Goal: Browse casually

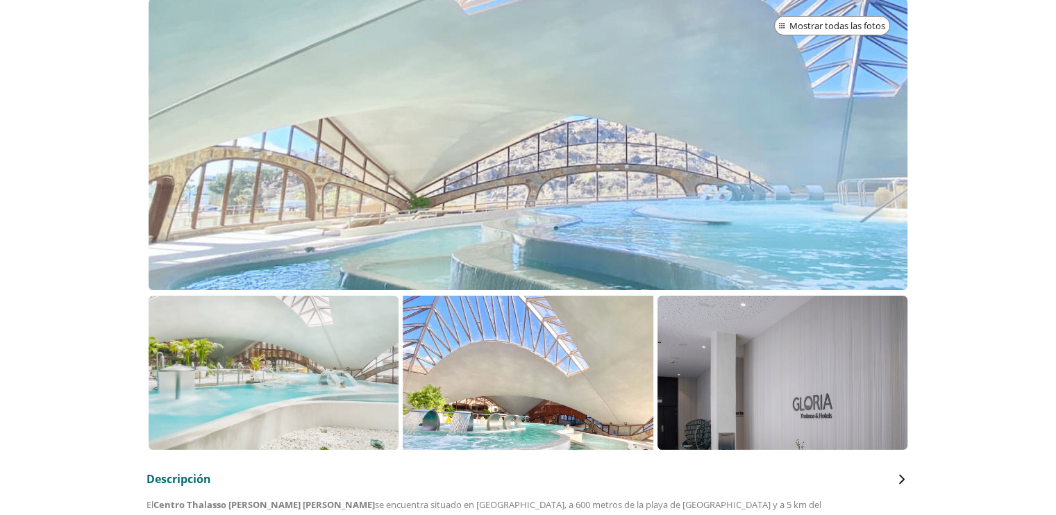
scroll to position [278, 0]
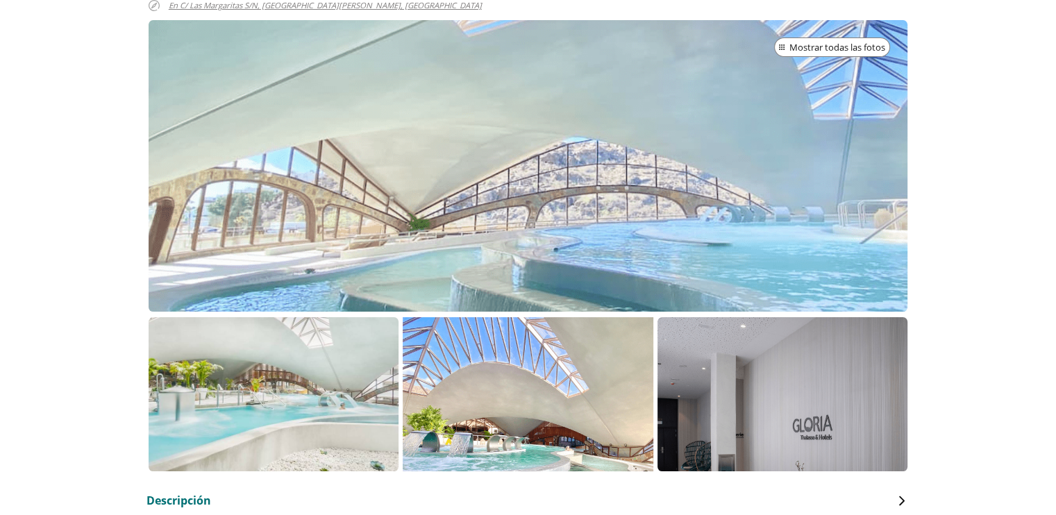
click at [407, 184] on div at bounding box center [528, 165] width 759 height 291
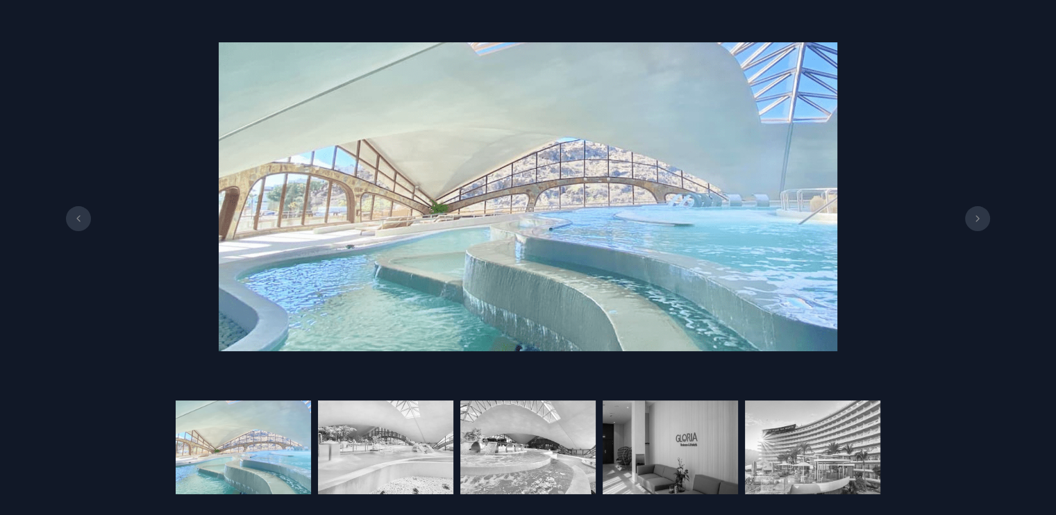
click at [977, 219] on icon at bounding box center [976, 218] width 3 height 6
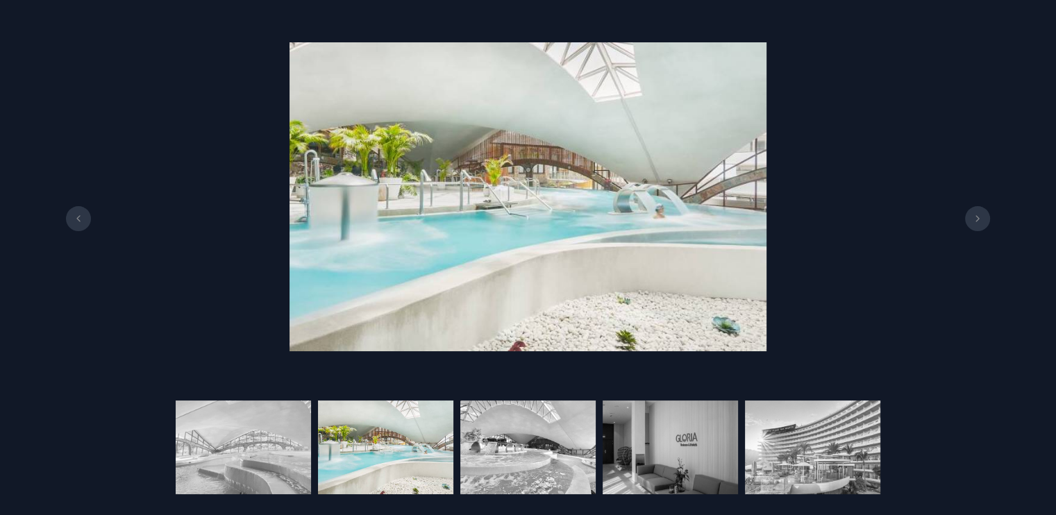
click at [977, 218] on icon at bounding box center [977, 218] width 11 height 7
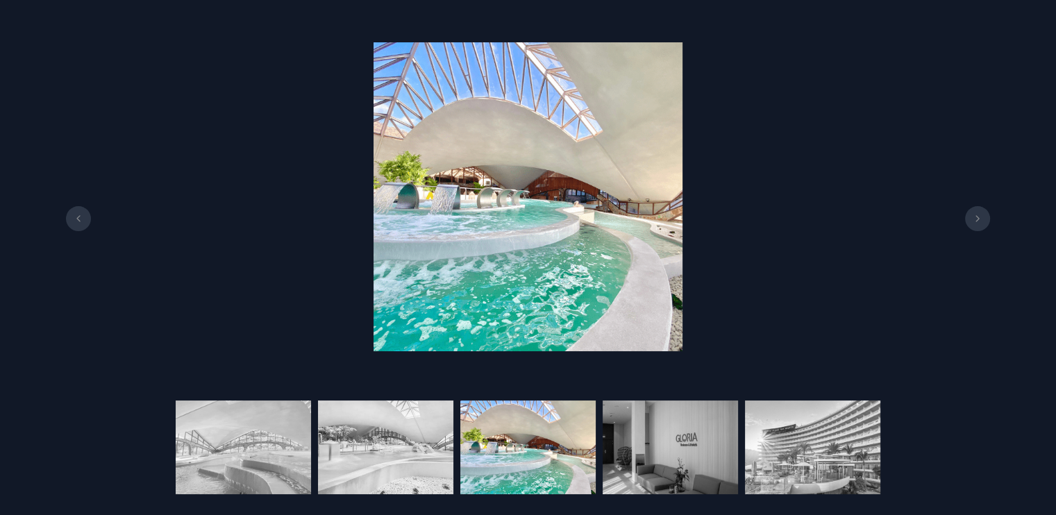
click at [975, 221] on icon at bounding box center [976, 218] width 3 height 6
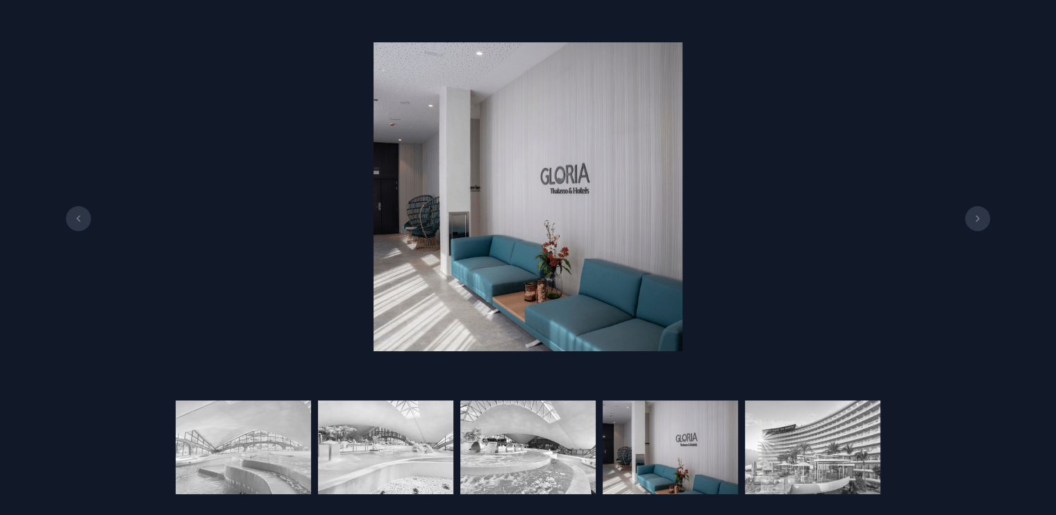
click at [975, 221] on icon at bounding box center [976, 218] width 3 height 6
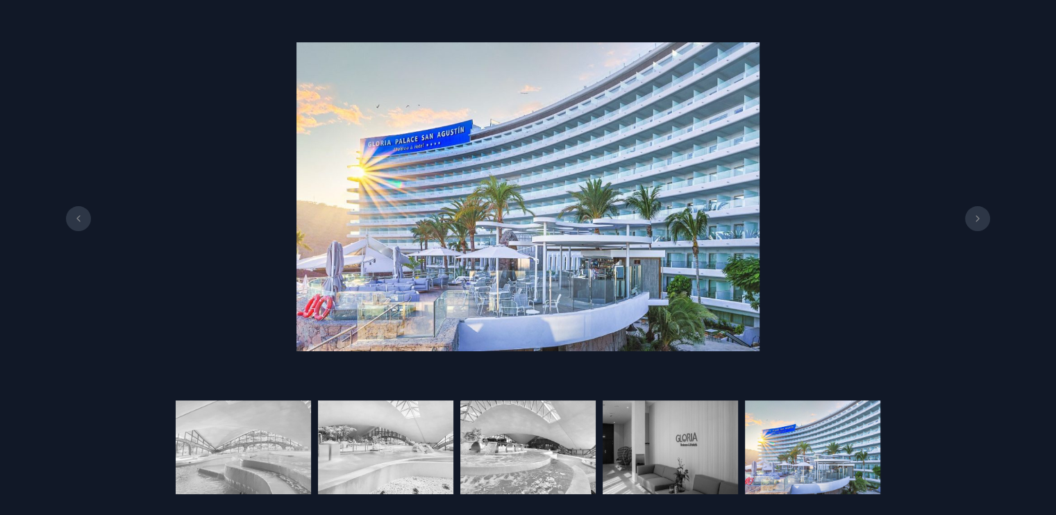
click at [975, 221] on icon at bounding box center [976, 218] width 3 height 6
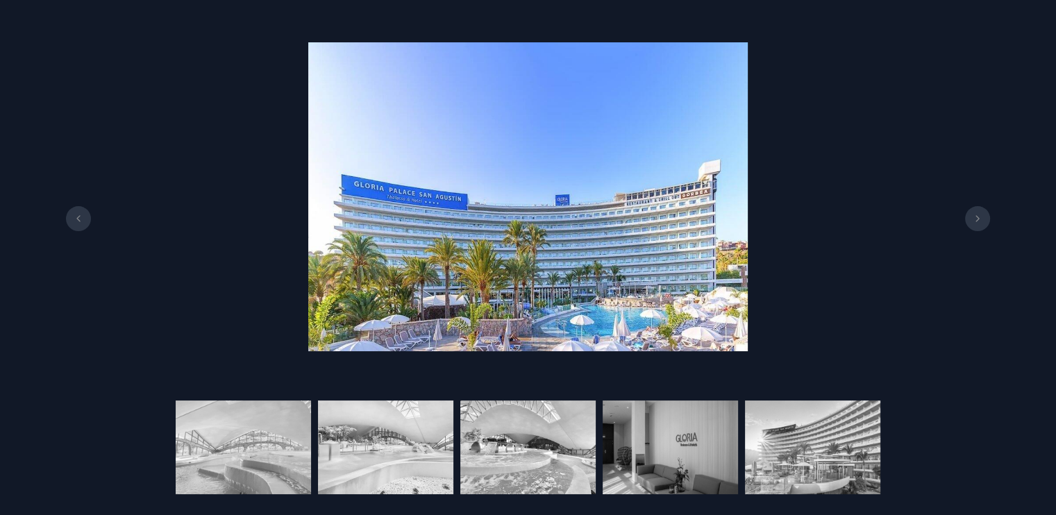
click at [975, 221] on icon at bounding box center [976, 218] width 3 height 6
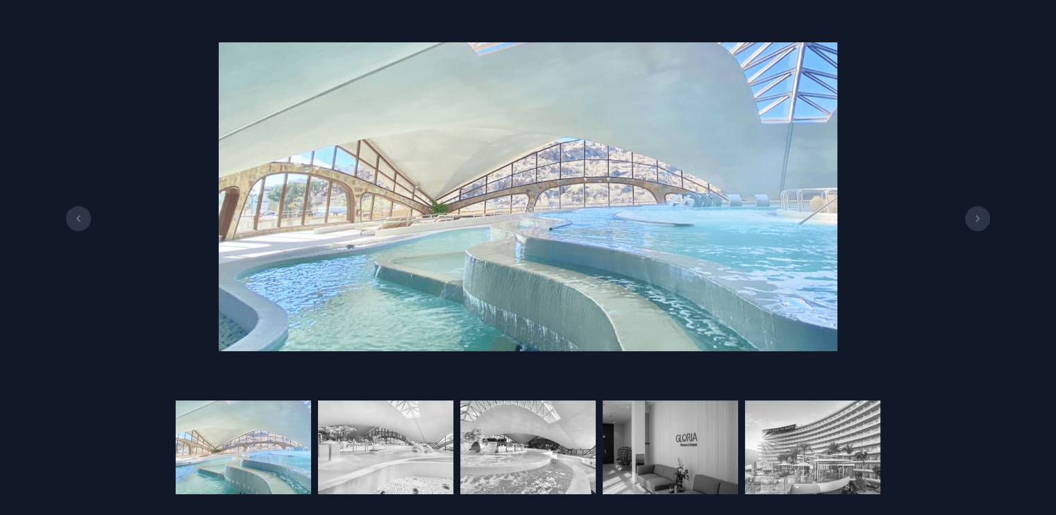
click at [975, 221] on icon at bounding box center [976, 218] width 3 height 6
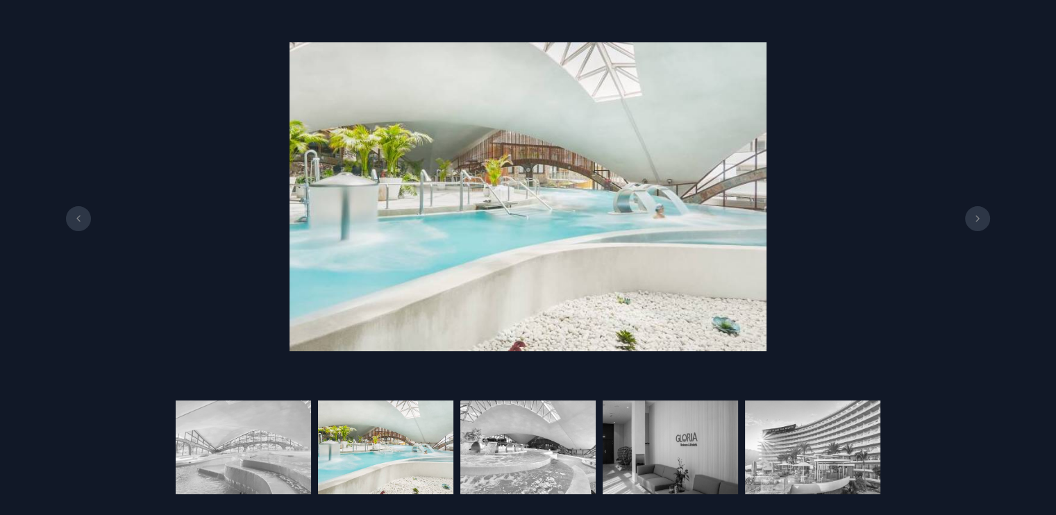
click at [975, 221] on icon at bounding box center [976, 218] width 3 height 6
